Goal: Task Accomplishment & Management: Complete application form

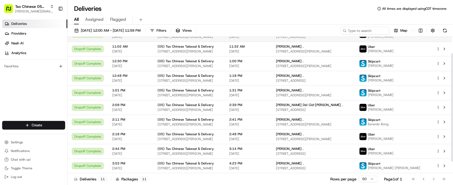
scroll to position [35, 0]
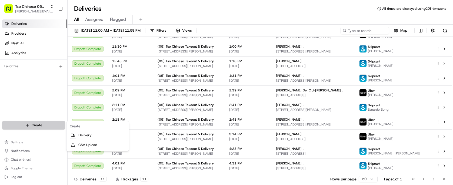
click at [54, 125] on html "Tso Chinese 05 Menchaca [EMAIL_ADDRESS][DOMAIN_NAME] Toggle Sidebar Deliveries …" at bounding box center [226, 92] width 453 height 185
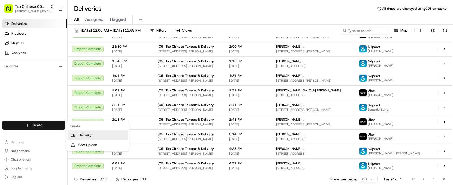
click at [89, 136] on link "Delivery" at bounding box center [98, 135] width 60 height 10
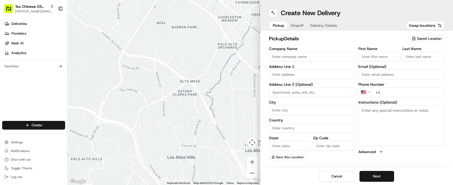
click at [422, 39] on span "Saved Location" at bounding box center [429, 38] width 24 height 5
click at [419, 58] on span "(05) Tso Chinese Takeout & Delivery (05)" at bounding box center [417, 58] width 67 height 5
type input "(05) Tso Chinese Takeout & Delivery"
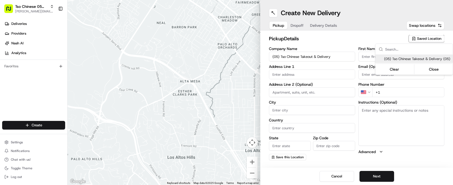
type input "[STREET_ADDRESS][PERSON_NAME]"
type input "Ste 100"
type input "Austin"
type input "US"
type input "[GEOGRAPHIC_DATA]"
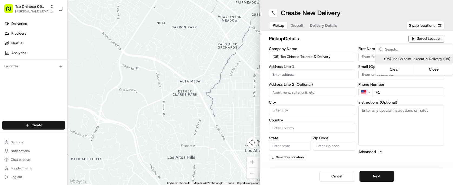
type input "78748"
type input "Tso Chinese"
type input "[PERSON_NAME] Manager"
type input "[EMAIL_ADDRESS][DOMAIN_NAME]"
type input "[PHONE_NUMBER]"
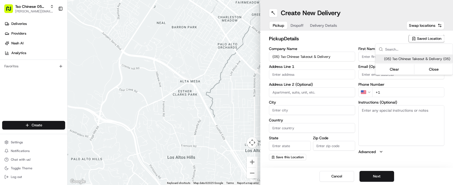
type textarea "Submit a picture displaying address & food as Proof of Delivery. Envía una foto…"
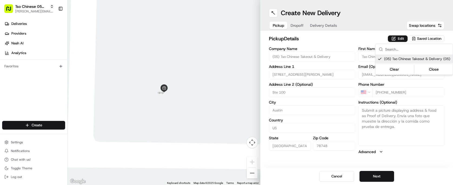
click at [308, 35] on html "Tso Chinese 05 Menchaca [EMAIL_ADDRESS][DOMAIN_NAME] Toggle Sidebar Deliveries …" at bounding box center [226, 92] width 453 height 185
click at [297, 25] on span "Dropoff" at bounding box center [297, 25] width 13 height 5
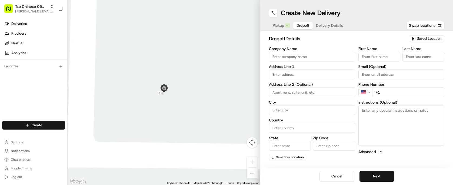
click at [337, 76] on input "text" at bounding box center [312, 74] width 86 height 10
paste input "[STREET_ADDRESS][PERSON_NAME]"
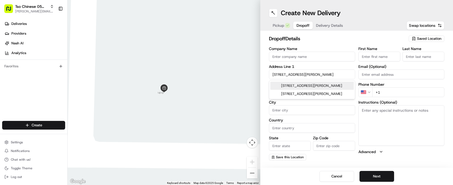
click at [338, 88] on div "[STREET_ADDRESS][PERSON_NAME]" at bounding box center [312, 86] width 84 height 8
type input "[STREET_ADDRESS][PERSON_NAME]"
type input "Austin"
type input "[GEOGRAPHIC_DATA]"
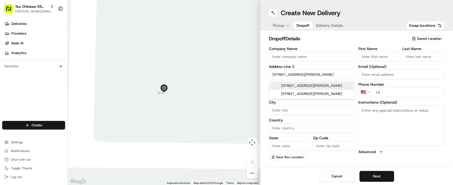
type input "78748"
type input "[STREET_ADDRESS][PERSON_NAME]"
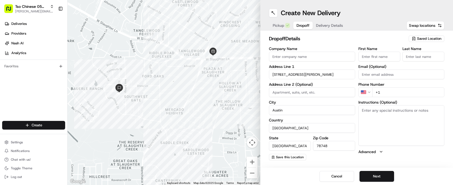
click at [374, 62] on div "First Name Last Name Email (Optional) Phone Number US +1 Instructions (Optional…" at bounding box center [401, 104] width 86 height 114
click at [374, 57] on input "First Name" at bounding box center [379, 57] width 42 height 10
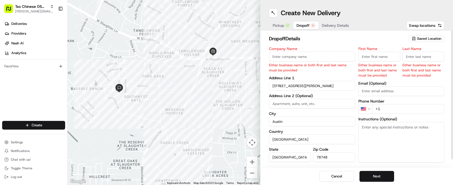
paste input "[PERSON_NAME]"
type input "[PERSON_NAME]"
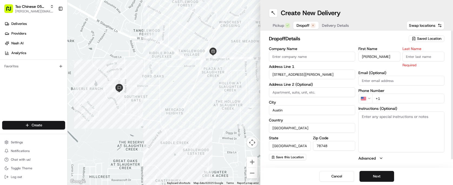
click at [426, 52] on input "Last Name" at bounding box center [424, 57] width 42 height 10
type input "."
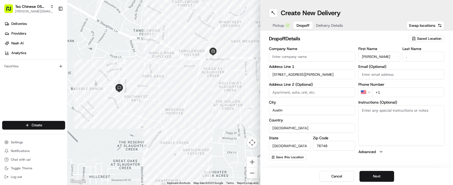
click at [381, 37] on h2 "dropoff Details" at bounding box center [337, 39] width 137 height 8
click at [391, 92] on input "+1" at bounding box center [408, 92] width 72 height 10
paste input "[PHONE_NUMBER]"
type input "[PHONE_NUMBER]"
click at [332, 26] on span "Delivery Details" at bounding box center [329, 25] width 27 height 5
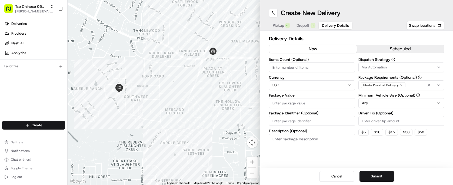
click at [319, 119] on input "Package Identifier (Optional)" at bounding box center [312, 121] width 86 height 10
paste input "$30.8"
type input "$30.8"
click at [371, 125] on input "Driver Tip (Optional)" at bounding box center [401, 121] width 86 height 10
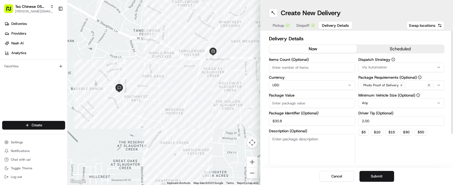
type input "2.00"
click at [304, 66] on input "Items Count (Optional)" at bounding box center [312, 67] width 86 height 10
type input "2"
click at [381, 64] on button "Via Automation" at bounding box center [401, 67] width 86 height 10
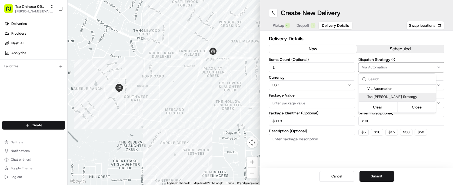
click at [392, 96] on span "Tso [PERSON_NAME] Strategy" at bounding box center [400, 96] width 67 height 5
click at [320, 39] on html "Tso Chinese 05 Menchaca [EMAIL_ADDRESS][DOMAIN_NAME] Toggle Sidebar Deliveries …" at bounding box center [226, 92] width 453 height 185
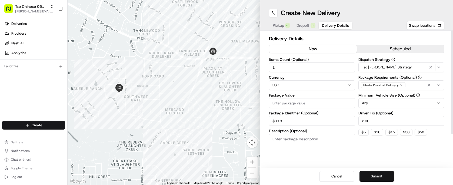
click at [378, 176] on button "Submit" at bounding box center [377, 176] width 35 height 11
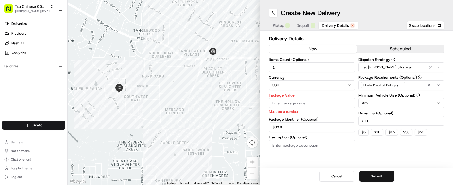
click at [378, 176] on button "Submit" at bounding box center [377, 176] width 35 height 11
click at [328, 98] on div "Package Value Must be a number" at bounding box center [312, 103] width 86 height 21
click at [329, 103] on input "Package Value" at bounding box center [312, 103] width 86 height 10
type input "30.0"
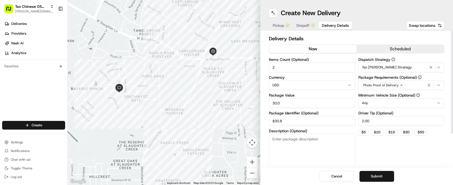
click at [325, 125] on input "$30.8" at bounding box center [312, 121] width 86 height 10
type input "$"
paste input "URCGZSS"
type input "URCGZSS"
click at [379, 176] on button "Submit" at bounding box center [377, 176] width 35 height 11
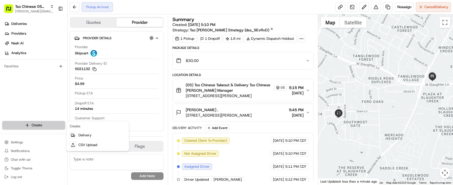
click at [50, 122] on html "Tso Chinese 05 Menchaca [EMAIL_ADDRESS][DOMAIN_NAME] Toggle Sidebar Deliveries …" at bounding box center [226, 92] width 453 height 185
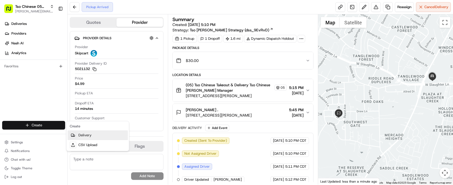
click at [89, 131] on link "Delivery" at bounding box center [98, 135] width 60 height 10
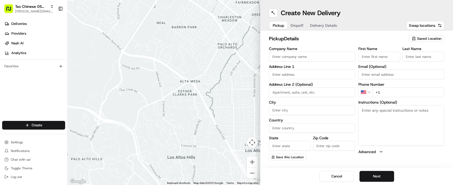
click at [430, 40] on span "Saved Location" at bounding box center [429, 38] width 24 height 5
click at [415, 58] on span "(05) Tso Chinese Takeout & Delivery (05)" at bounding box center [417, 58] width 67 height 5
type input "(05) Tso Chinese Takeout & Delivery"
type input "[STREET_ADDRESS][PERSON_NAME]"
type input "Ste 100"
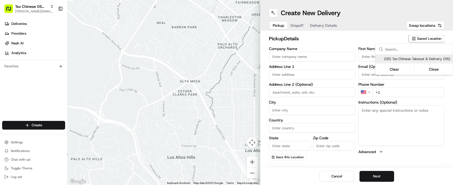
type input "Austin"
type input "US"
type input "[GEOGRAPHIC_DATA]"
type input "78748"
type input "Tso Chinese"
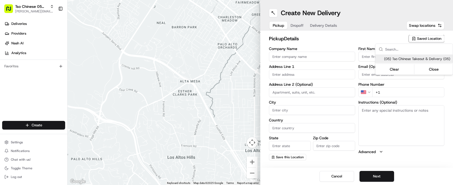
type input "[PERSON_NAME] Manager"
type input "[EMAIL_ADDRESS][DOMAIN_NAME]"
type input "[PHONE_NUMBER]"
type textarea "Submit a picture displaying address & food as Proof of Delivery. Envía una foto…"
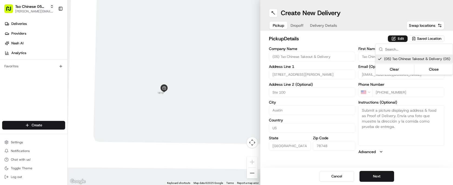
click at [330, 49] on html "Tso Chinese 05 Menchaca [EMAIL_ADDRESS][DOMAIN_NAME] Toggle Sidebar Deliveries …" at bounding box center [226, 92] width 453 height 185
click at [295, 21] on div "Pickup Dropoff Delivery Details" at bounding box center [305, 26] width 72 height 10
click at [301, 26] on span "Dropoff" at bounding box center [297, 25] width 13 height 5
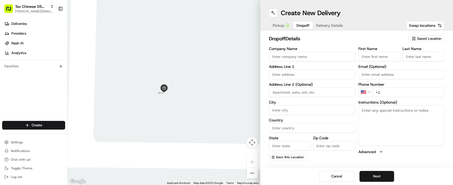
click at [330, 29] on button "Delivery Details" at bounding box center [330, 26] width 34 height 8
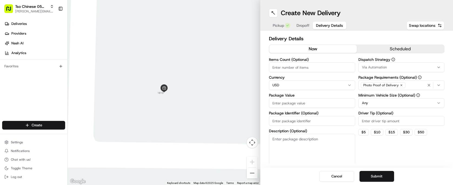
click at [330, 29] on button "Delivery Details" at bounding box center [330, 26] width 34 height 8
click at [302, 126] on div "Items Count (Optional) Currency USD Package Value Package Identifier (Optional)…" at bounding box center [312, 111] width 86 height 107
click at [301, 124] on input "Package Identifier (Optional)" at bounding box center [312, 121] width 86 height 10
paste input "TO7T29R"
type input "TO7T29R"
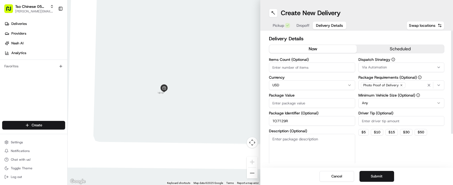
click at [373, 122] on input "Driver Tip (Optional)" at bounding box center [401, 121] width 86 height 10
type input "2.00"
click at [380, 67] on span "Via Automation" at bounding box center [374, 67] width 25 height 5
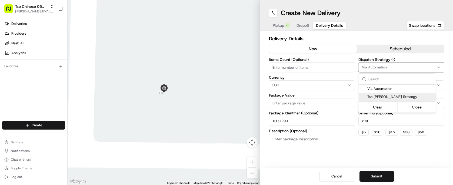
click at [386, 100] on div "Tso [PERSON_NAME] Strategy" at bounding box center [397, 97] width 77 height 8
click at [329, 68] on html "Tso Chinese 05 Menchaca [EMAIL_ADDRESS][DOMAIN_NAME] Toggle Sidebar Deliveries …" at bounding box center [226, 92] width 453 height 185
click at [329, 68] on input "Items Count (Optional)" at bounding box center [312, 67] width 86 height 10
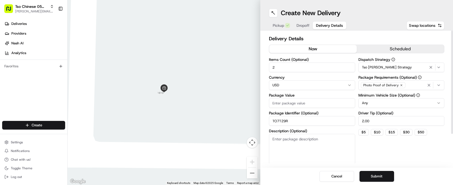
type input "2"
click at [318, 105] on input "Package Value" at bounding box center [312, 103] width 86 height 10
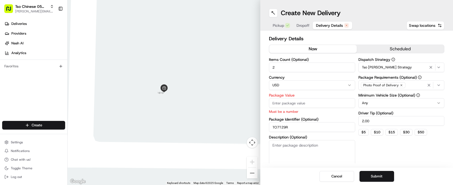
paste input "41.57"
type input "41.57"
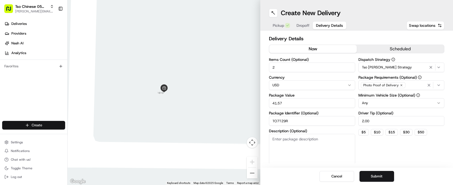
click at [57, 121] on html "Tso Chinese 05 Menchaca [EMAIL_ADDRESS][DOMAIN_NAME] Toggle Sidebar Deliveries …" at bounding box center [226, 92] width 453 height 185
click at [81, 134] on link "Delivery" at bounding box center [98, 135] width 60 height 10
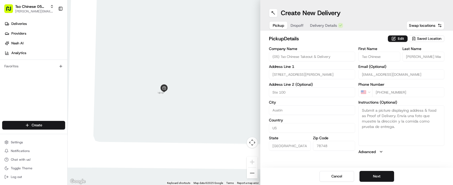
click at [276, 28] on span "Pickup" at bounding box center [278, 25] width 11 height 5
click at [305, 24] on button "Dropoff" at bounding box center [296, 26] width 19 height 8
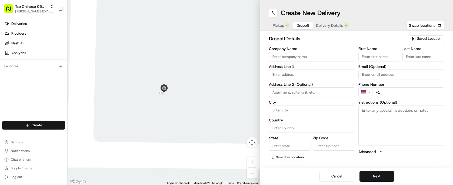
click at [321, 30] on div "Create New Delivery Pickup Dropoff Delivery Details Swap locations" at bounding box center [356, 15] width 193 height 31
click at [326, 25] on span "Delivery Details" at bounding box center [329, 25] width 27 height 5
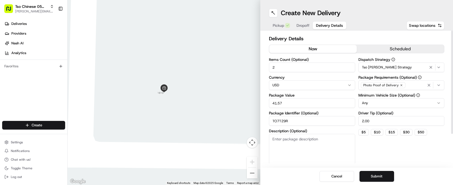
click at [386, 104] on html "Tso Chinese 05 Menchaca [EMAIL_ADDRESS][DOMAIN_NAME] Toggle Sidebar Deliveries …" at bounding box center [226, 92] width 453 height 185
click at [302, 24] on span "Dropoff" at bounding box center [303, 25] width 13 height 5
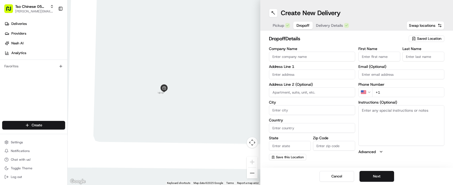
click at [320, 55] on input "Company Name" at bounding box center [312, 57] width 86 height 10
type input "A"
type input "[PERSON_NAME]"
click at [384, 57] on input "First Name" at bounding box center [379, 57] width 42 height 10
type input "[PERSON_NAME]"
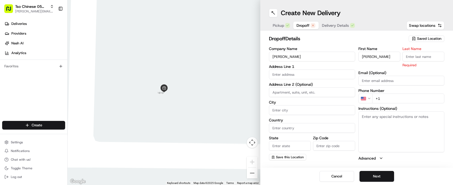
click at [395, 93] on div "Phone Number US +1" at bounding box center [401, 96] width 86 height 15
type input "[PHONE_NUMBER]"
click at [418, 54] on input "Last Name" at bounding box center [424, 57] width 42 height 10
type input "."
click at [382, 175] on button "Next" at bounding box center [377, 176] width 35 height 11
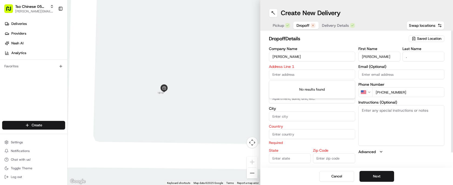
click at [296, 77] on input "text" at bounding box center [312, 74] width 86 height 10
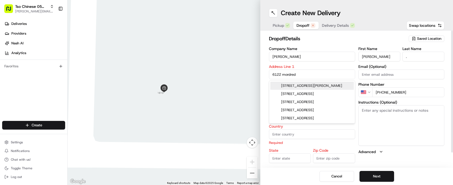
click at [305, 84] on div "[STREET_ADDRESS][PERSON_NAME]" at bounding box center [312, 86] width 84 height 8
type input "[STREET_ADDRESS][PERSON_NAME]"
type input "Austin"
type input "[GEOGRAPHIC_DATA]"
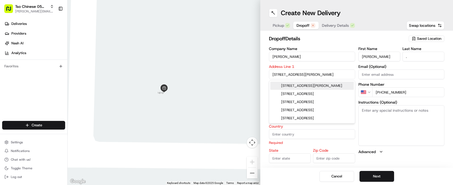
type input "78739"
type input "[STREET_ADDRESS][PERSON_NAME]"
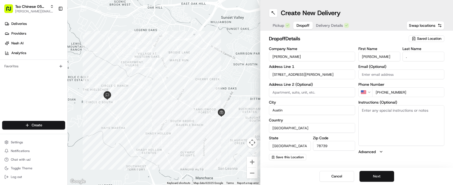
click at [383, 177] on button "Next" at bounding box center [377, 176] width 35 height 11
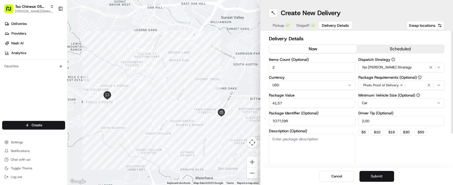
click at [387, 174] on button "Submit" at bounding box center [377, 176] width 35 height 11
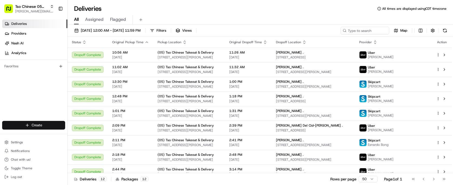
click at [45, 122] on html "Tso Chinese 05 Menchaca [EMAIL_ADDRESS][DOMAIN_NAME] Toggle Sidebar Deliveries …" at bounding box center [226, 92] width 453 height 185
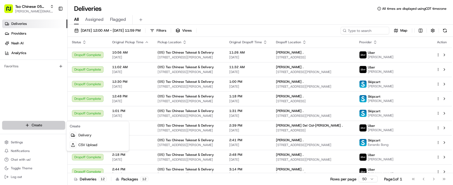
click at [45, 122] on html "Tso Chinese 05 Menchaca [EMAIL_ADDRESS][DOMAIN_NAME] Toggle Sidebar Deliveries …" at bounding box center [226, 92] width 453 height 185
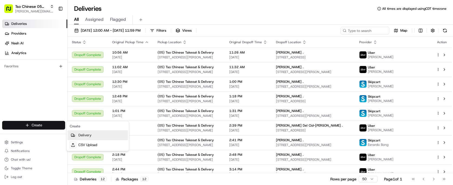
click at [81, 135] on link "Delivery" at bounding box center [98, 135] width 60 height 10
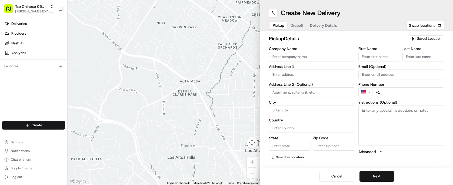
click at [414, 37] on icon "button" at bounding box center [414, 38] width 4 height 4
click at [417, 61] on span "(05) Tso Chinese Takeout & Delivery (05)" at bounding box center [417, 58] width 67 height 5
type input "(05) Tso Chinese Takeout & Delivery"
type input "[STREET_ADDRESS][PERSON_NAME]"
type input "Ste 100"
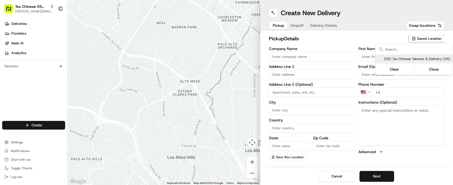
type input "Austin"
type input "US"
type input "[GEOGRAPHIC_DATA]"
type input "78748"
type input "Tso Chinese"
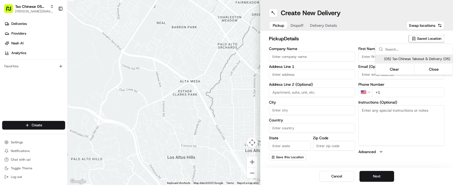
type input "[PERSON_NAME] Manager"
type input "[EMAIL_ADDRESS][DOMAIN_NAME]"
type input "[PHONE_NUMBER]"
type textarea "Submit a picture displaying address & food as Proof of Delivery. Envía una foto…"
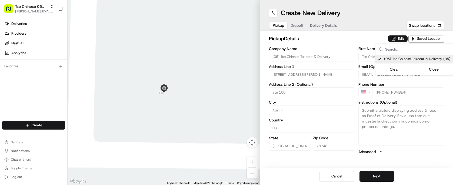
click at [377, 172] on html "Tso Chinese 05 Menchaca [EMAIL_ADDRESS][DOMAIN_NAME] Toggle Sidebar Deliveries …" at bounding box center [226, 92] width 453 height 185
click at [377, 177] on button "Next" at bounding box center [377, 176] width 35 height 11
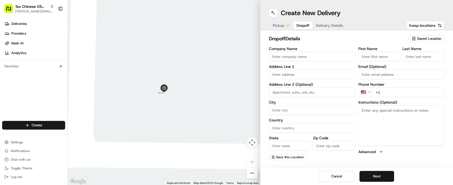
click at [312, 55] on input "Company Name" at bounding box center [312, 57] width 86 height 10
type input "John Benavides"
click at [370, 61] on div "First Name Last Name Email (Optional) Phone Number US +1 Instructions (Optional…" at bounding box center [401, 104] width 86 height 114
click at [374, 57] on input "First Name" at bounding box center [379, 57] width 42 height 10
type input "John Benavides"
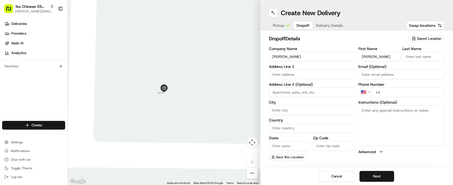
click at [420, 60] on input "Last Name" at bounding box center [424, 57] width 42 height 10
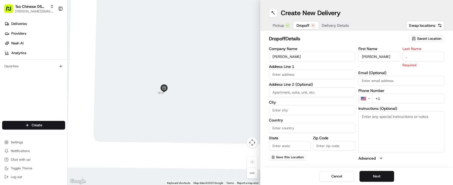
type input "."
click at [335, 78] on input "text" at bounding box center [312, 74] width 86 height 10
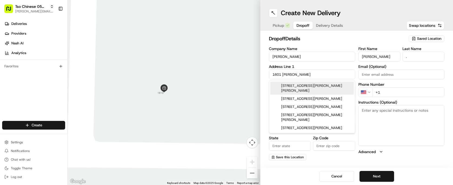
click at [340, 87] on div "1601 Melissa Oaks Lane, Austin, TX" at bounding box center [312, 88] width 84 height 13
type input "1601 Melissa Oaks Ln, Austin, TX 78744, USA"
type input "Austin"
type input "[GEOGRAPHIC_DATA]"
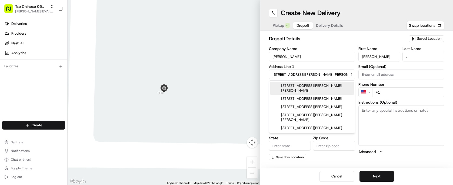
type input "78744"
type input "1601 Melissa Oaks Lane"
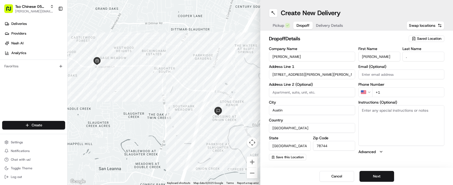
click at [422, 95] on input "+1" at bounding box center [408, 92] width 72 height 10
type input "+1 512 213 7316"
click at [378, 174] on button "Next" at bounding box center [377, 176] width 35 height 11
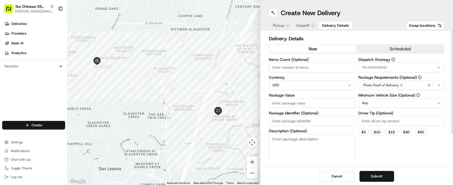
click at [300, 66] on input "Items Count (Optional)" at bounding box center [312, 67] width 86 height 10
type input "3"
click at [306, 99] on input "Package Value" at bounding box center [312, 103] width 86 height 10
type input "51.26"
click at [381, 120] on input "Driver Tip (Optional)" at bounding box center [401, 121] width 86 height 10
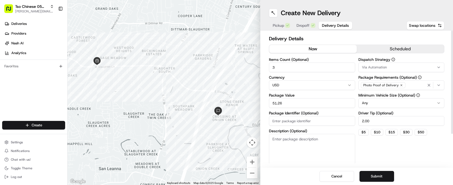
type input "2.00"
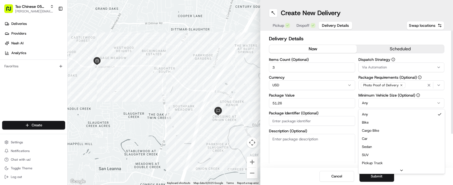
click at [395, 103] on html "Tso Chinese 05 Menchaca paul@tsochinese.com Toggle Sidebar Deliveries Providers…" at bounding box center [226, 92] width 453 height 185
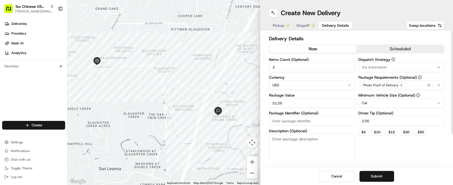
click at [392, 69] on div "Via Automation" at bounding box center [402, 67] width 84 height 5
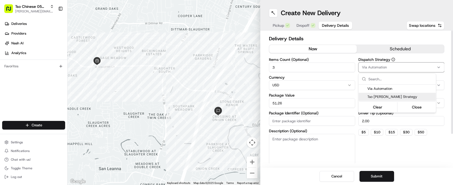
click at [387, 98] on span "Tso [PERSON_NAME] Strategy" at bounding box center [400, 96] width 67 height 5
click at [375, 171] on html "Tso Chinese 05 Menchaca paul@tsochinese.com Toggle Sidebar Deliveries Providers…" at bounding box center [226, 92] width 453 height 185
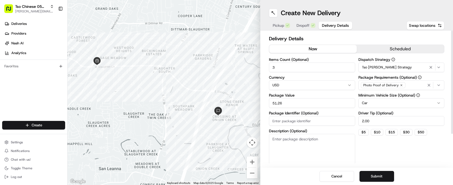
click at [314, 118] on input "Package Identifier (Optional)" at bounding box center [312, 121] width 86 height 10
type input "#MDQAIZF"
click at [375, 179] on button "Submit" at bounding box center [377, 176] width 35 height 11
